Goal: Information Seeking & Learning: Learn about a topic

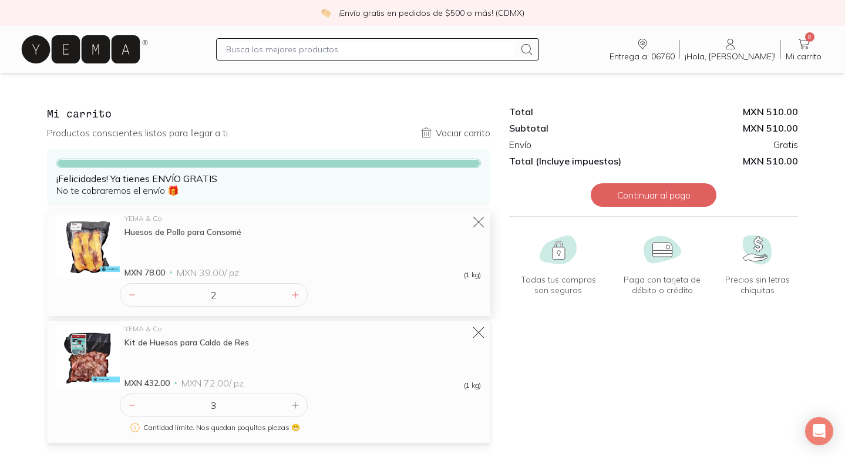
click at [240, 228] on div "Huesos de Pollo para Consomé" at bounding box center [302, 232] width 356 height 11
click at [208, 230] on div "Huesos de Pollo para Consomé" at bounding box center [302, 232] width 356 height 11
click at [326, 48] on input "text" at bounding box center [370, 49] width 289 height 14
type input "huesos"
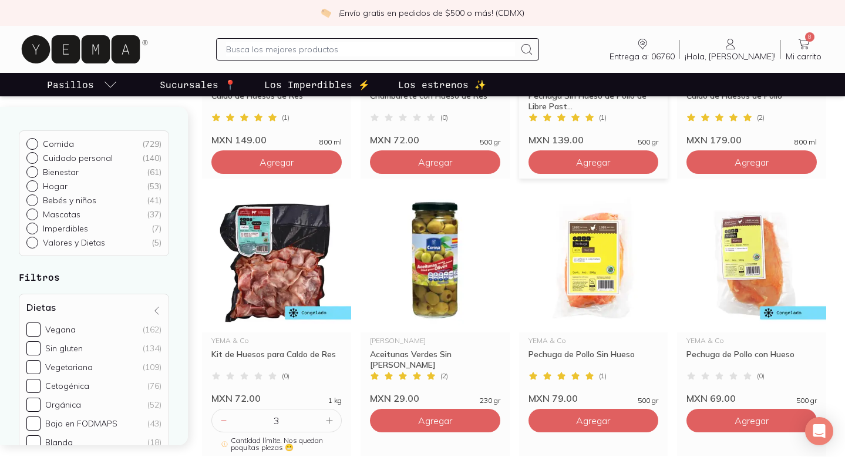
scroll to position [587, 0]
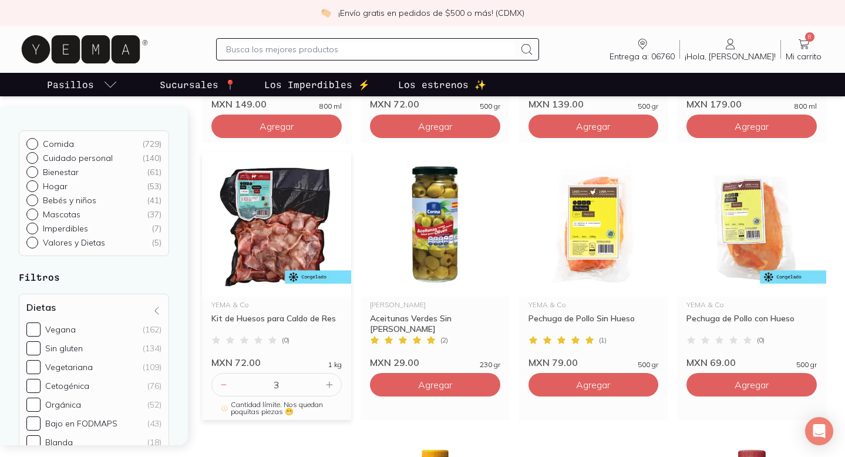
click at [280, 240] on img at bounding box center [276, 224] width 149 height 144
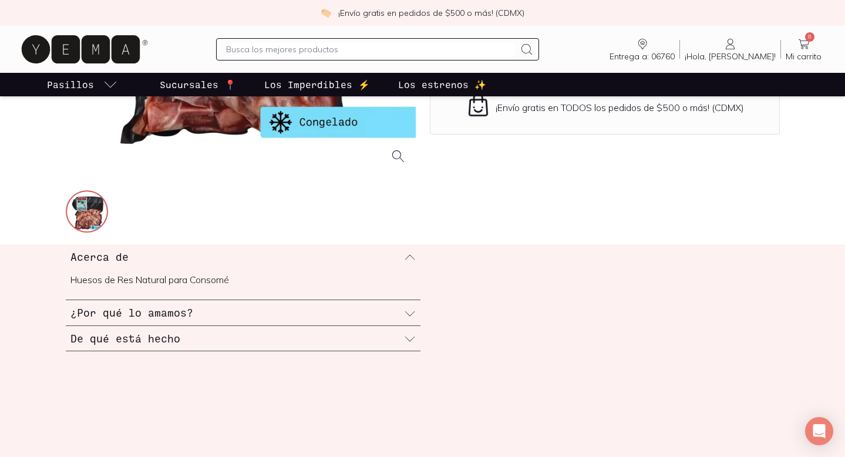
scroll to position [335, 0]
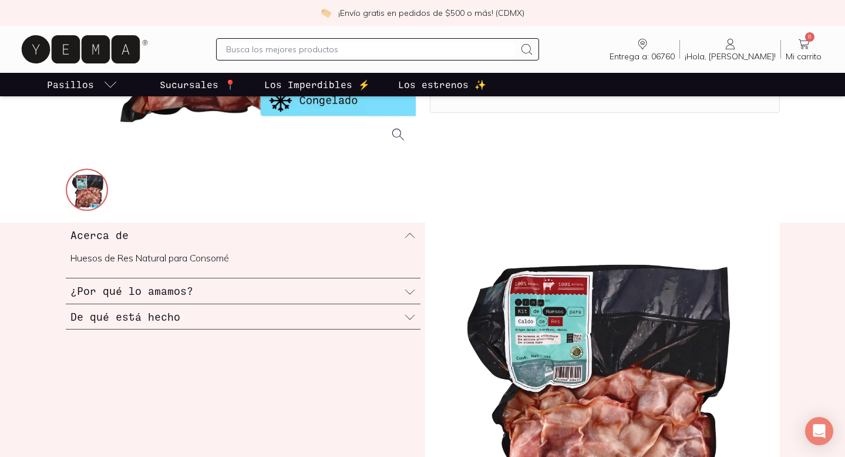
click at [412, 291] on icon at bounding box center [410, 292] width 12 height 12
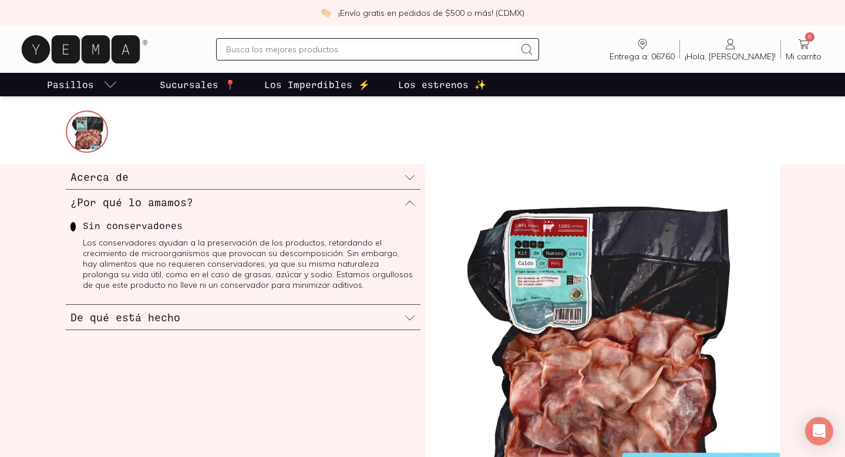
scroll to position [395, 0]
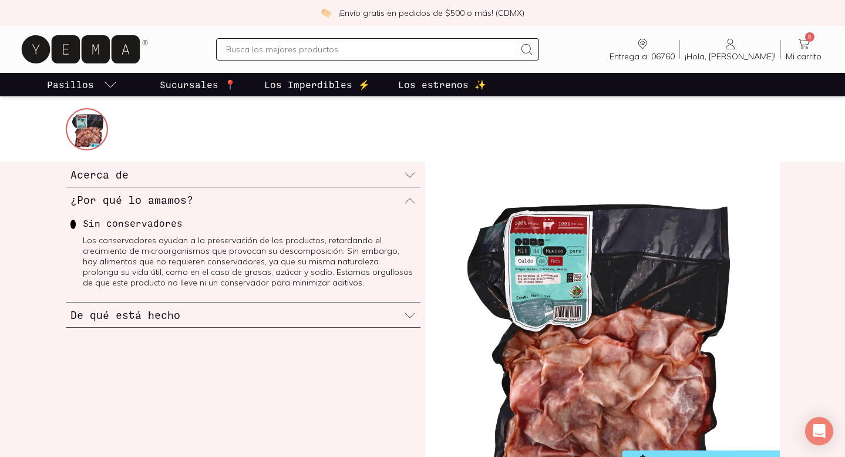
click at [407, 319] on icon at bounding box center [410, 315] width 12 height 12
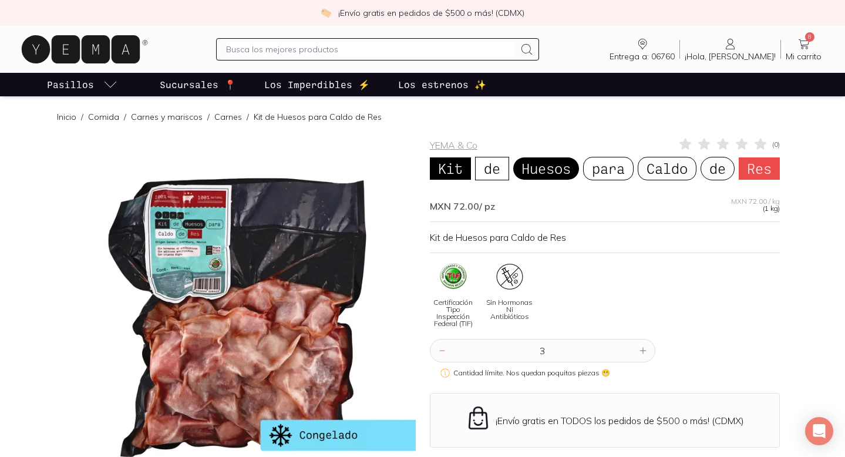
scroll to position [0, 0]
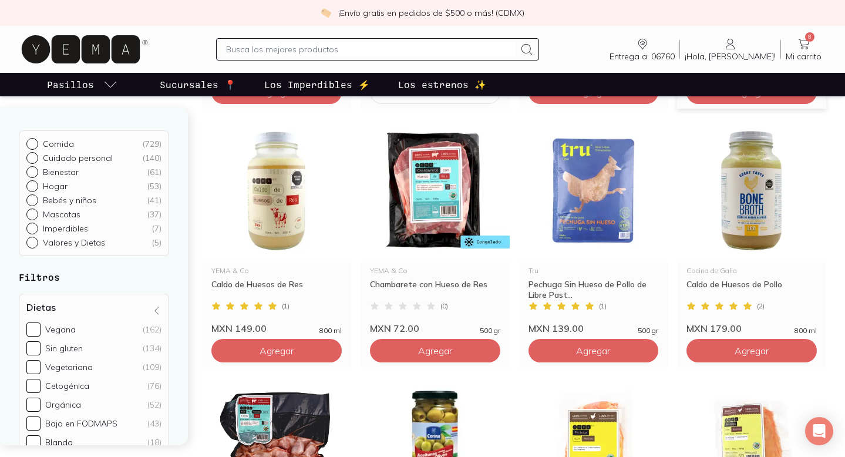
scroll to position [363, 0]
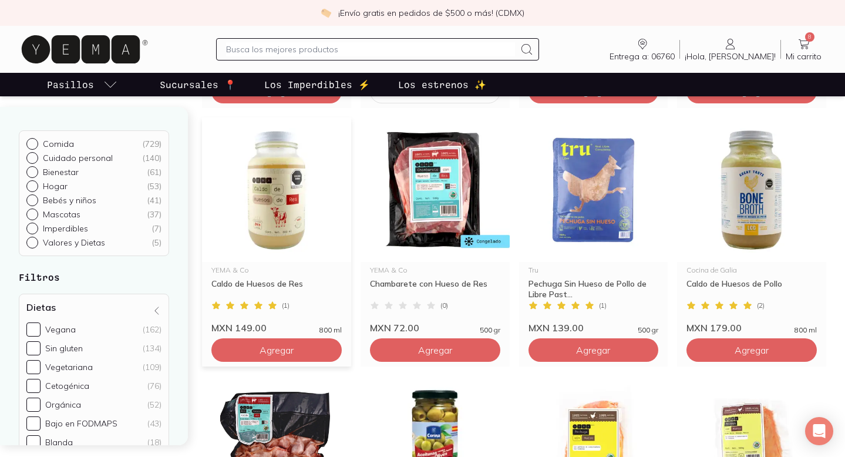
click at [291, 211] on img at bounding box center [276, 189] width 149 height 144
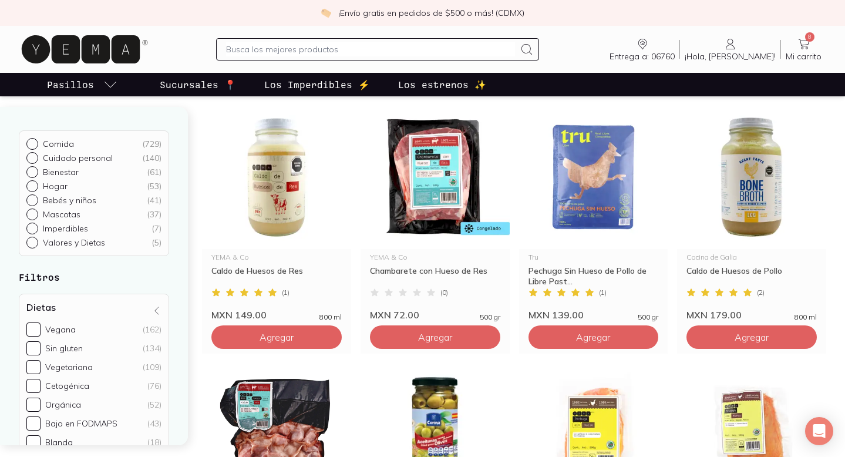
scroll to position [296, 0]
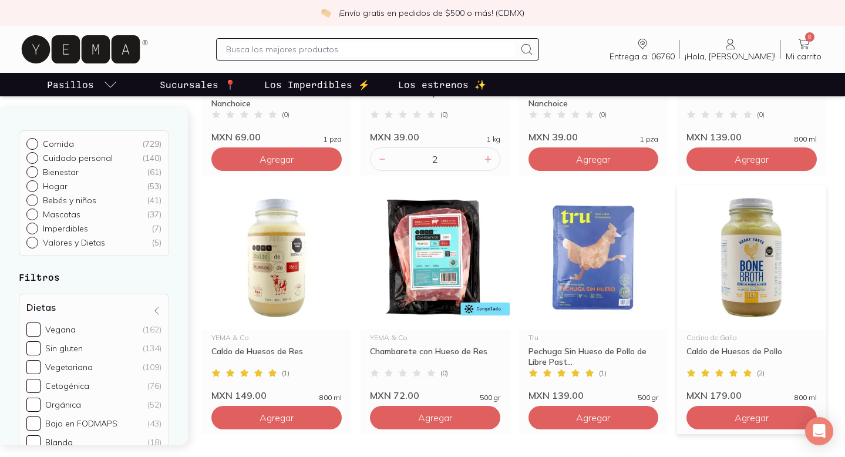
click at [760, 269] on img at bounding box center [751, 257] width 149 height 144
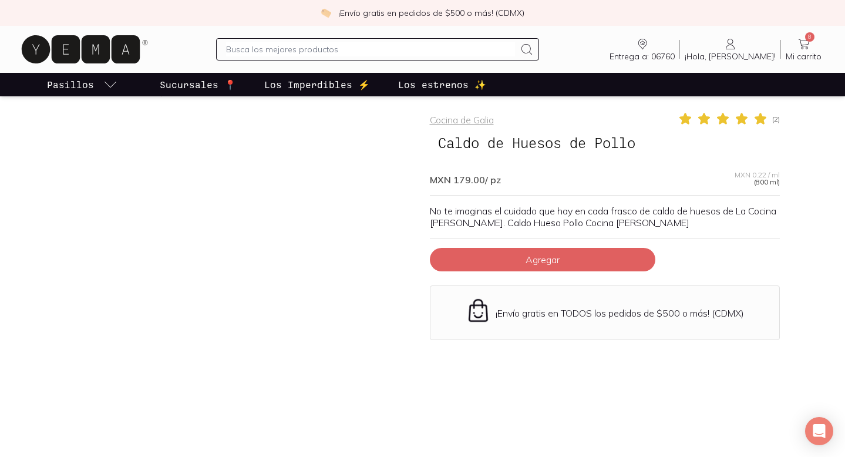
scroll to position [26, 0]
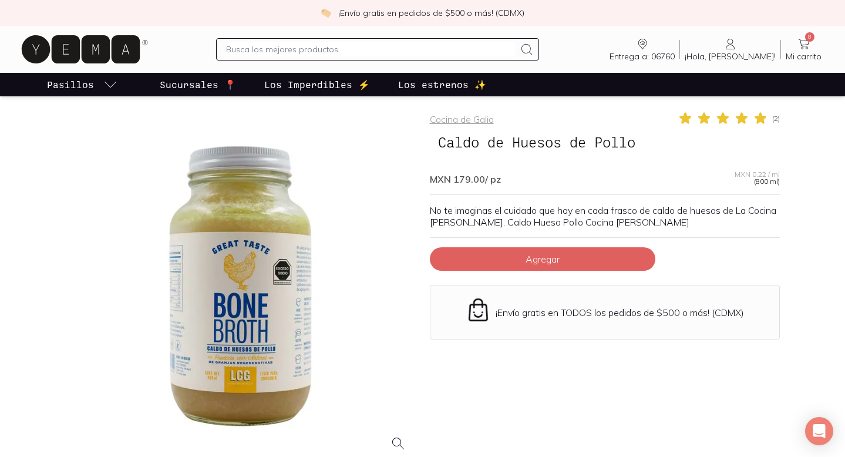
click at [452, 48] on input "text" at bounding box center [370, 49] width 289 height 14
type input "pollo"
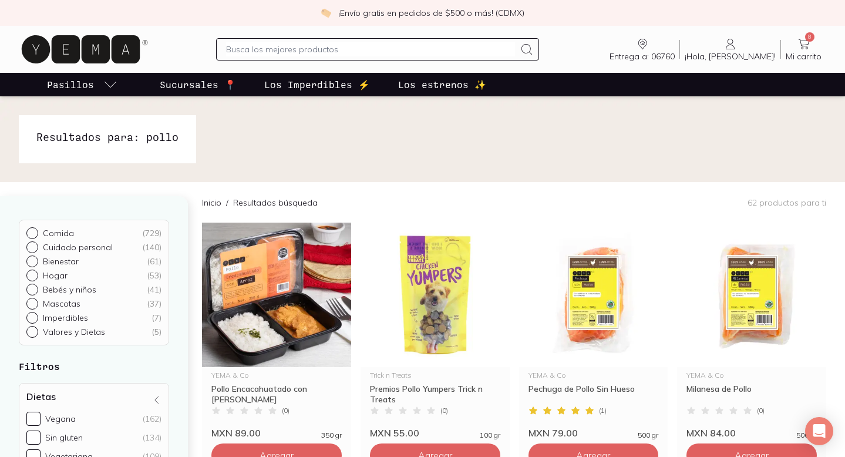
click at [356, 56] on div at bounding box center [377, 49] width 323 height 22
click at [354, 49] on input "text" at bounding box center [370, 49] width 289 height 14
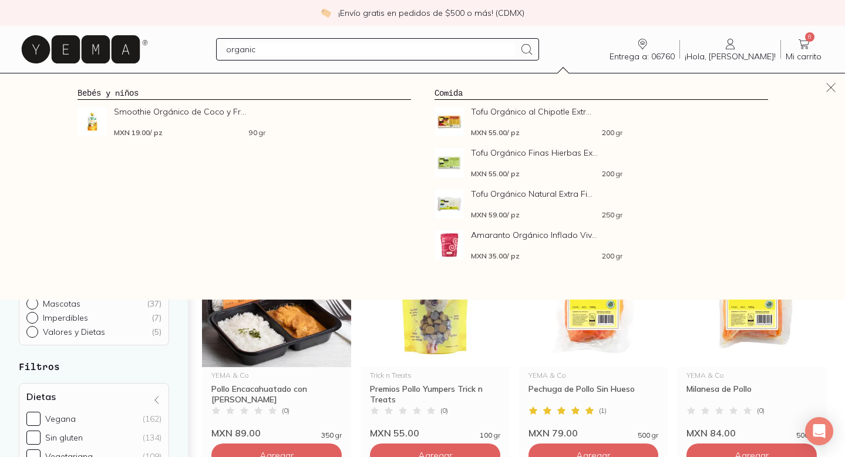
type input "organico"
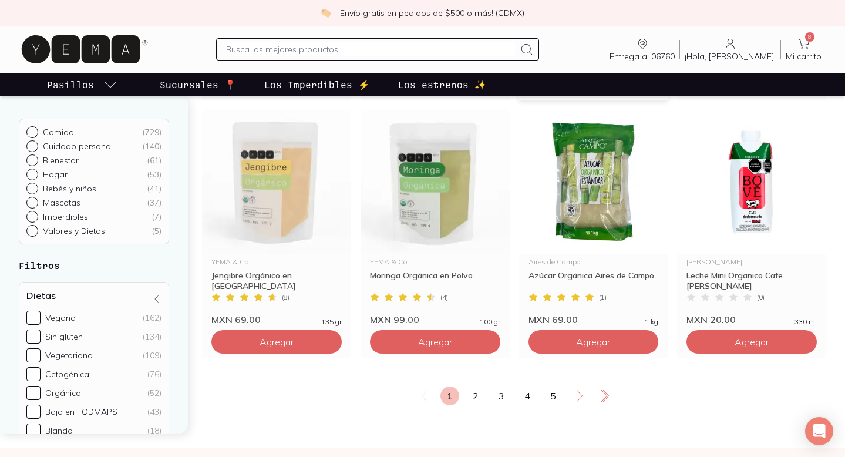
scroll to position [1953, 0]
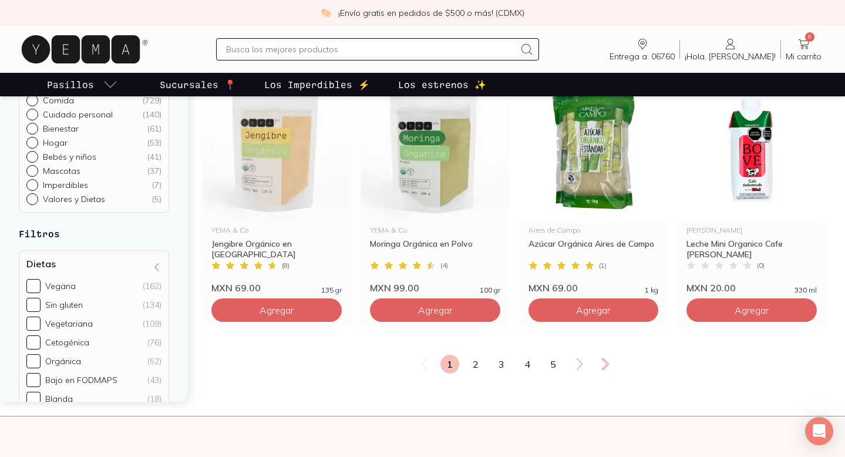
click at [501, 49] on input "text" at bounding box center [370, 49] width 289 height 14
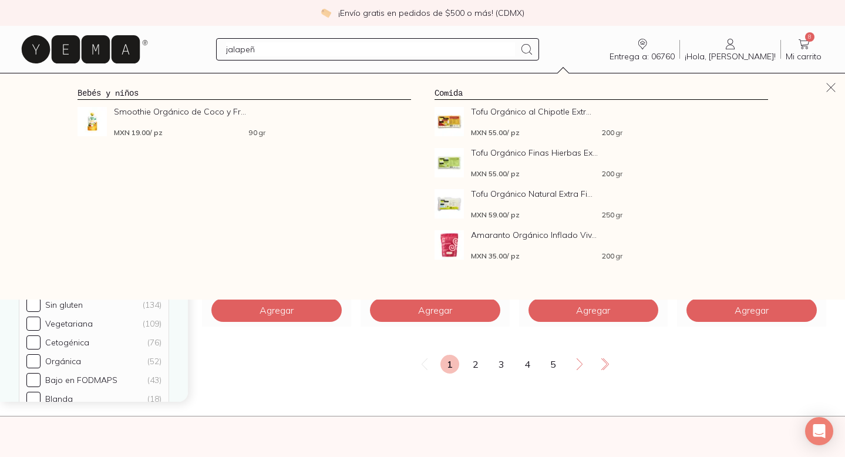
type input "jalapeño"
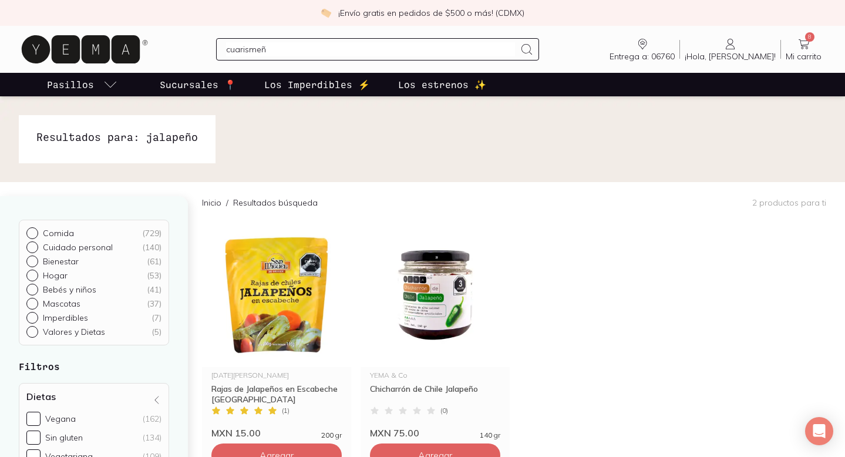
type input "cuarismeño"
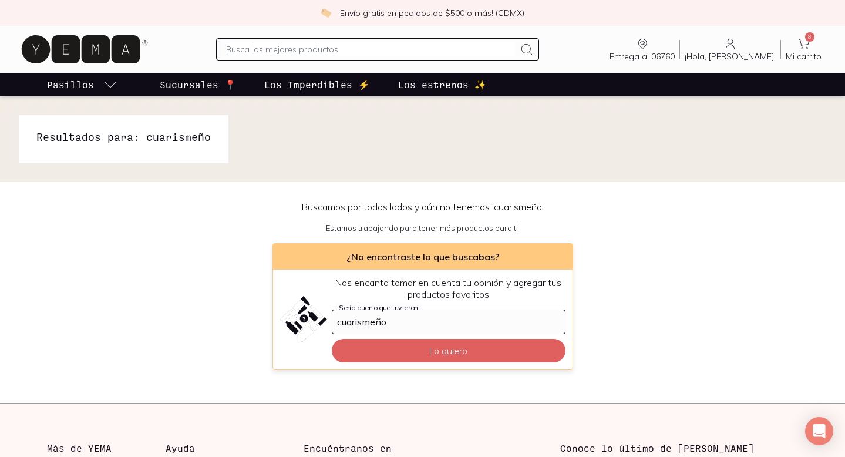
click at [129, 48] on icon at bounding box center [81, 49] width 118 height 28
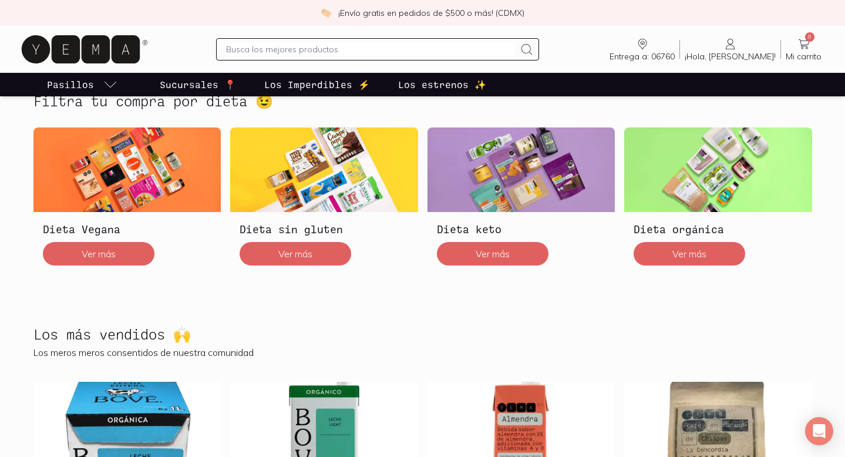
scroll to position [325, 0]
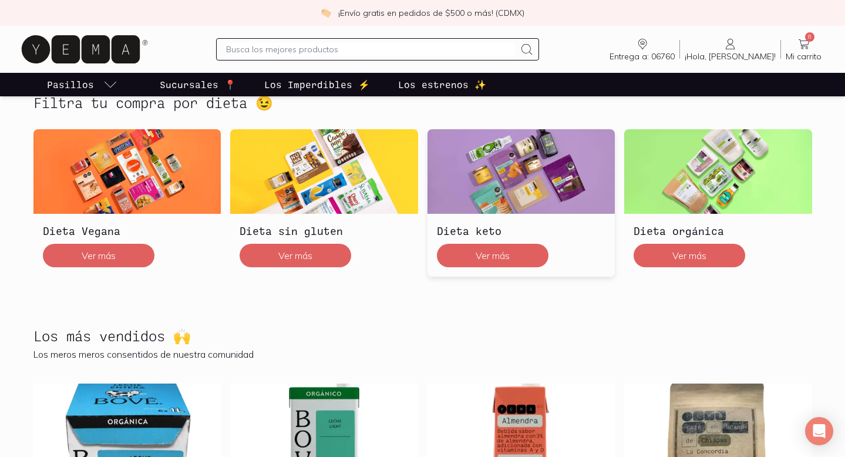
click at [542, 173] on img at bounding box center [521, 171] width 188 height 85
